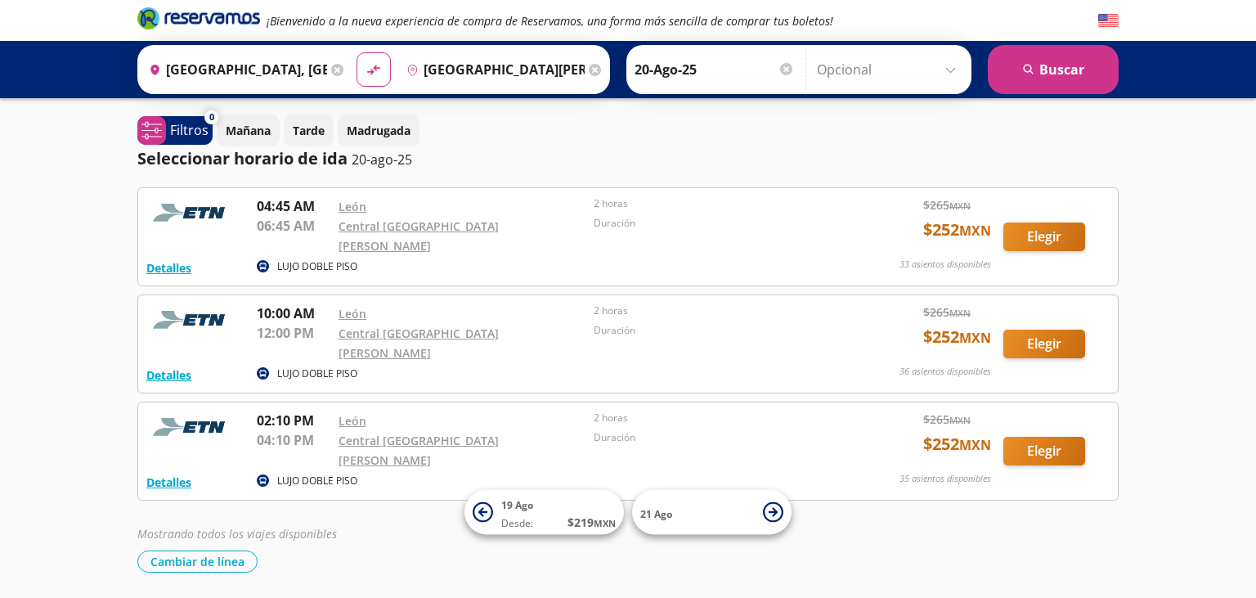
scroll to position [23, 0]
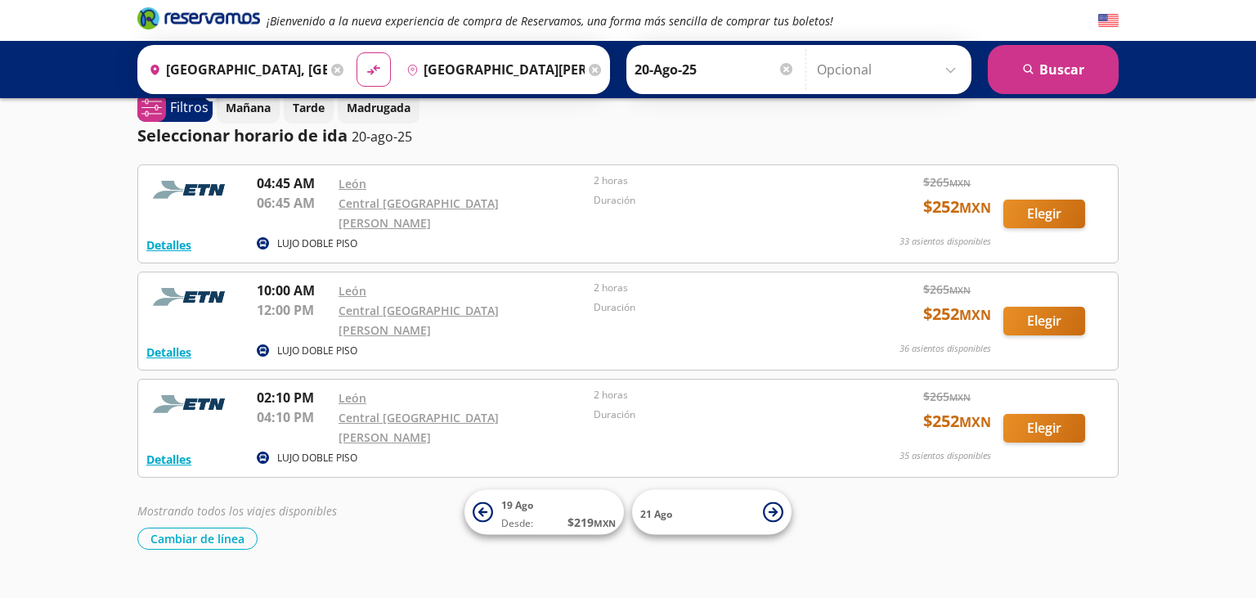
click at [331, 71] on icon at bounding box center [337, 70] width 12 height 12
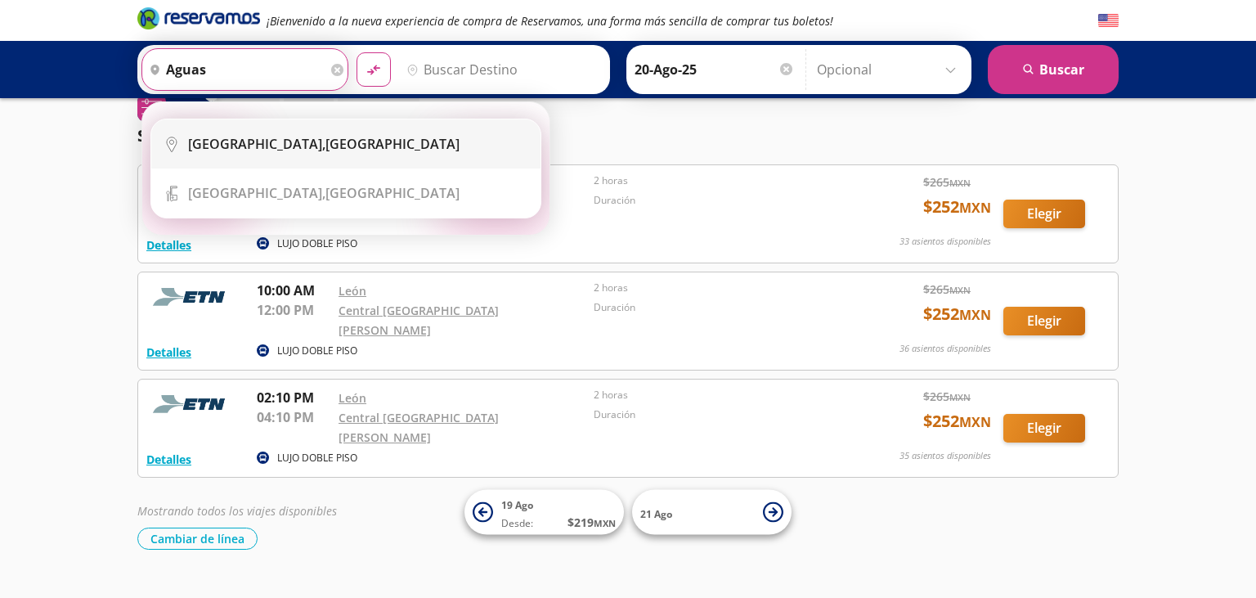
click at [374, 134] on li "City Icon Aguascalientes, Aguascalientes" at bounding box center [345, 143] width 389 height 49
type input "Aguascalientes, Aguascalientes"
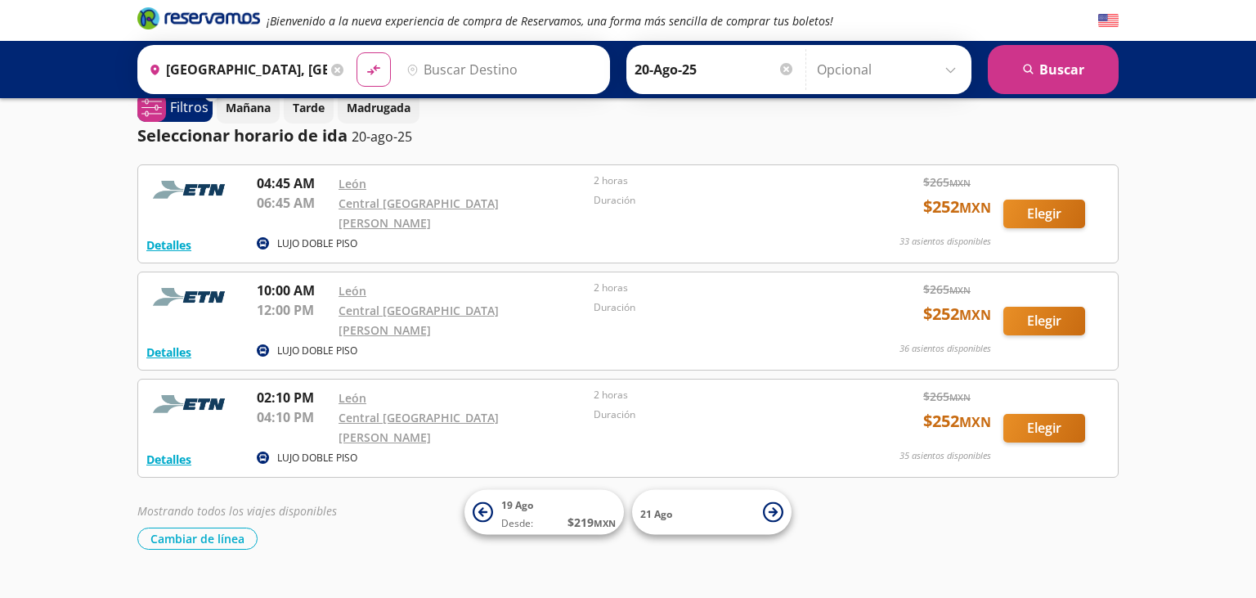
click at [481, 68] on input "Destino" at bounding box center [500, 69] width 201 height 41
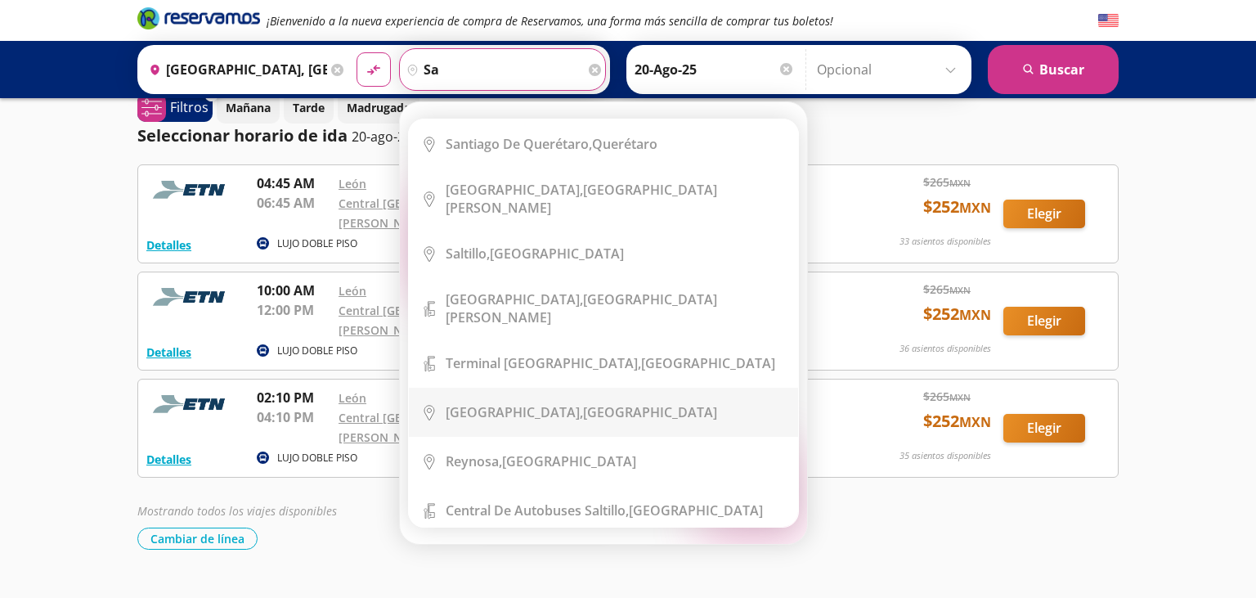
type input "s"
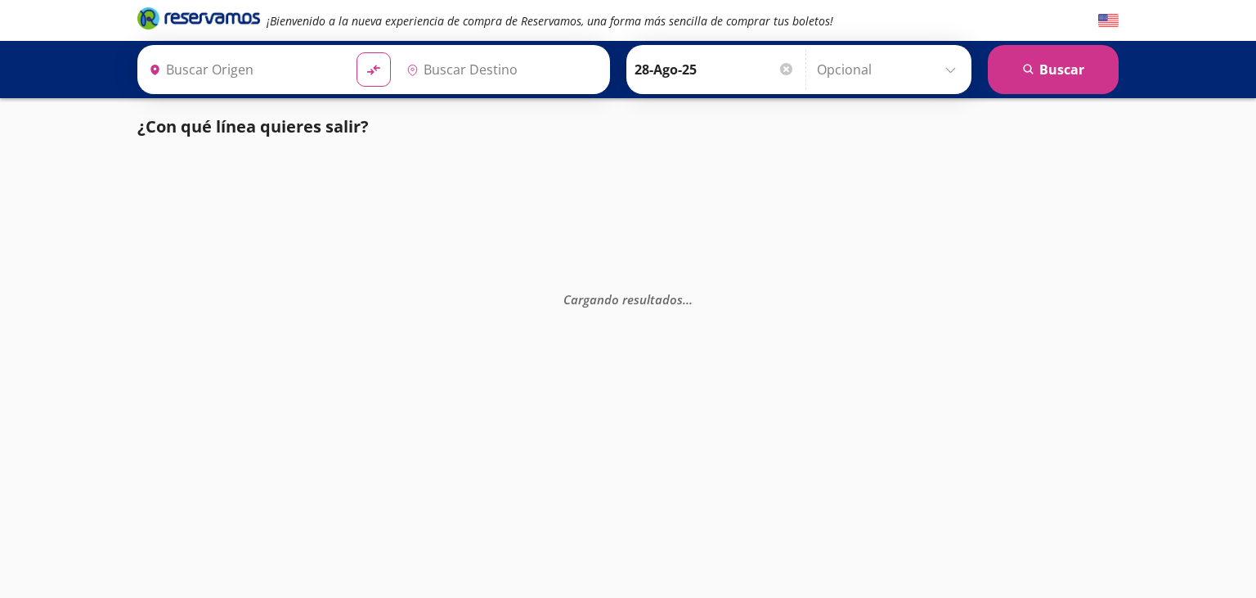
type input "[GEOGRAPHIC_DATA][PERSON_NAME], [GEOGRAPHIC_DATA]"
type input "[GEOGRAPHIC_DATA], [GEOGRAPHIC_DATA]"
